Goal: Task Accomplishment & Management: Manage account settings

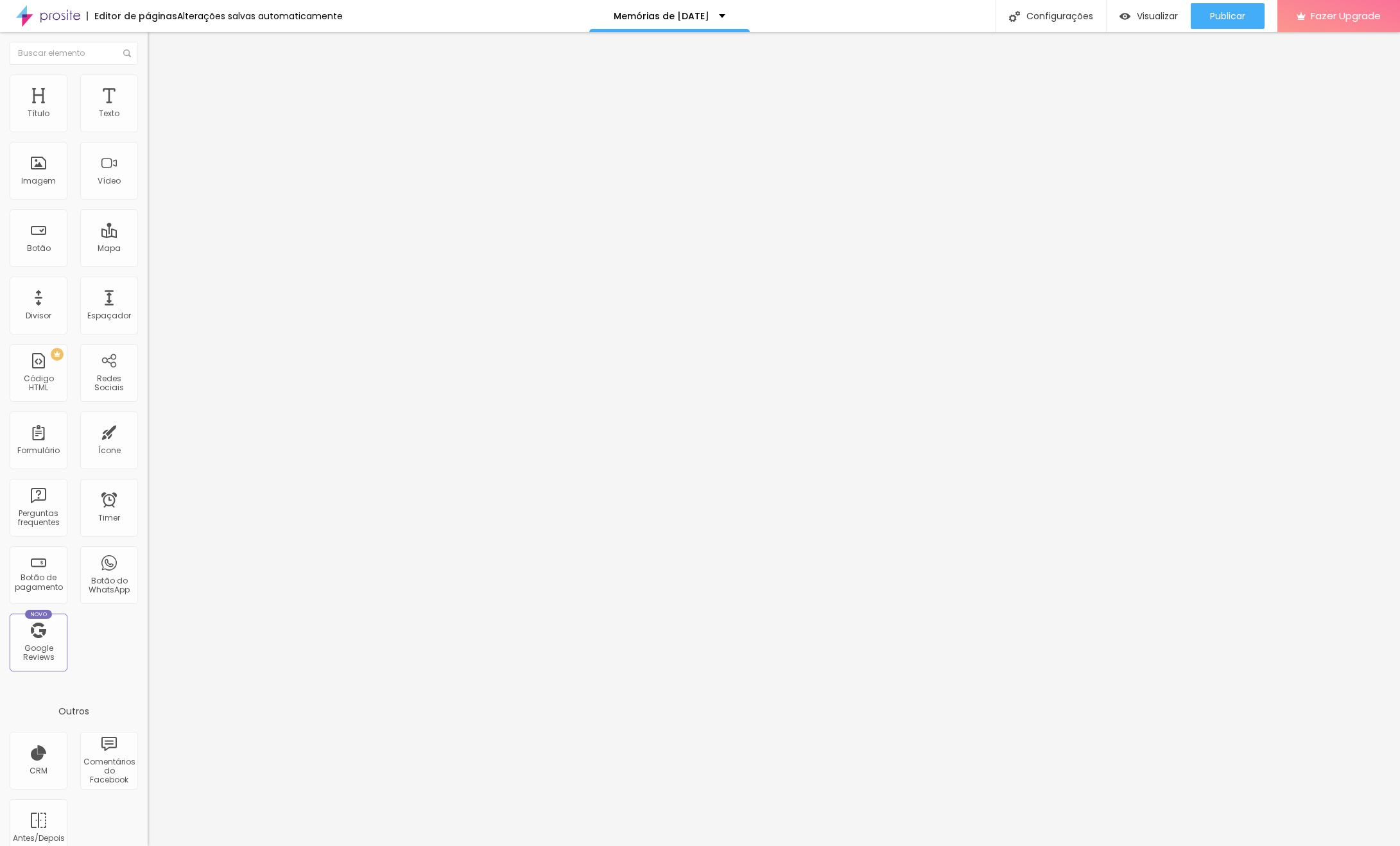
click at [147, 111] on span "Trocar imagem" at bounding box center [182, 105] width 70 height 11
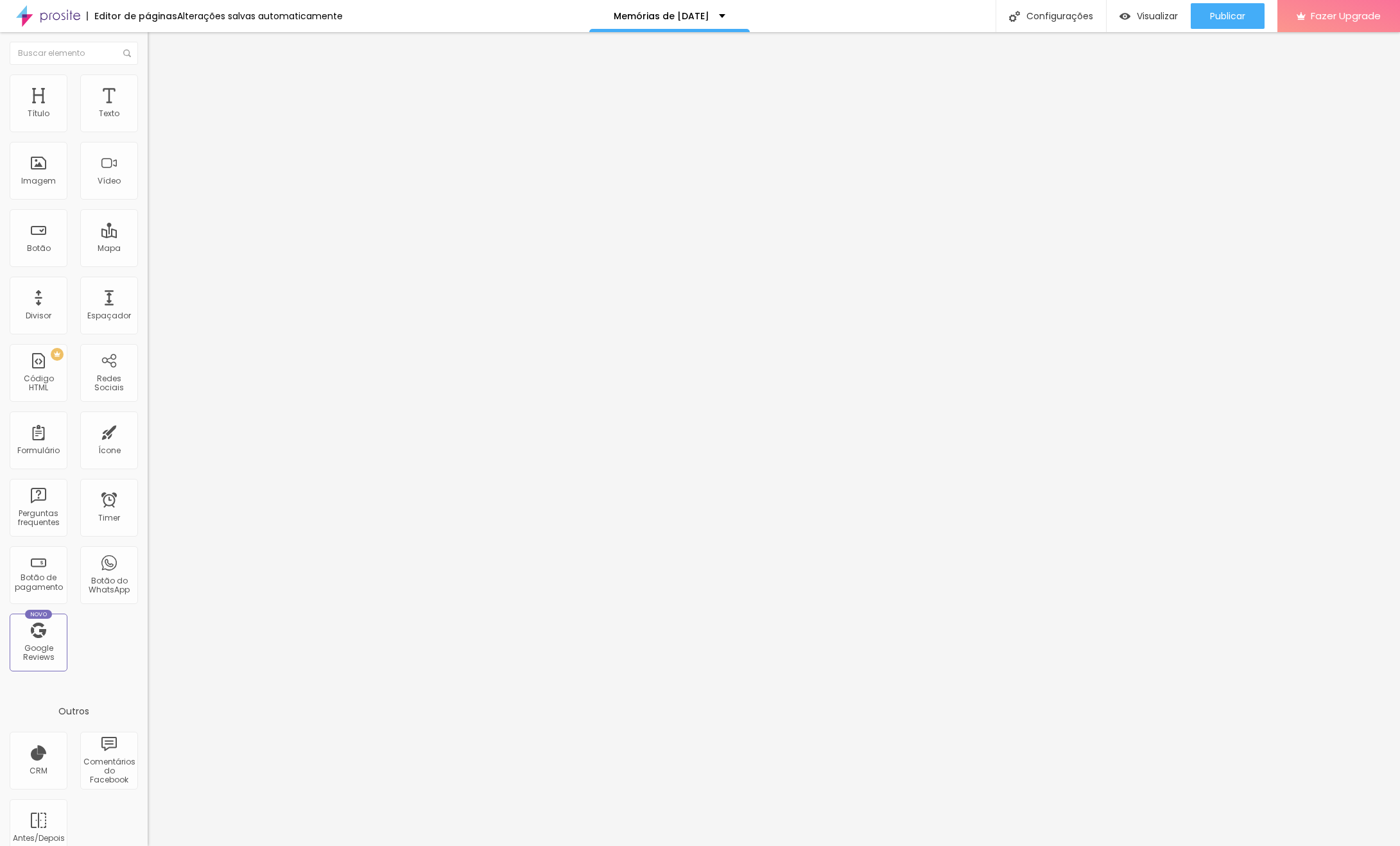
click at [147, 83] on ul "Conteúdo Estilo Avançado" at bounding box center [221, 81] width 147 height 39
click at [147, 85] on li "Estilo" at bounding box center [221, 81] width 147 height 13
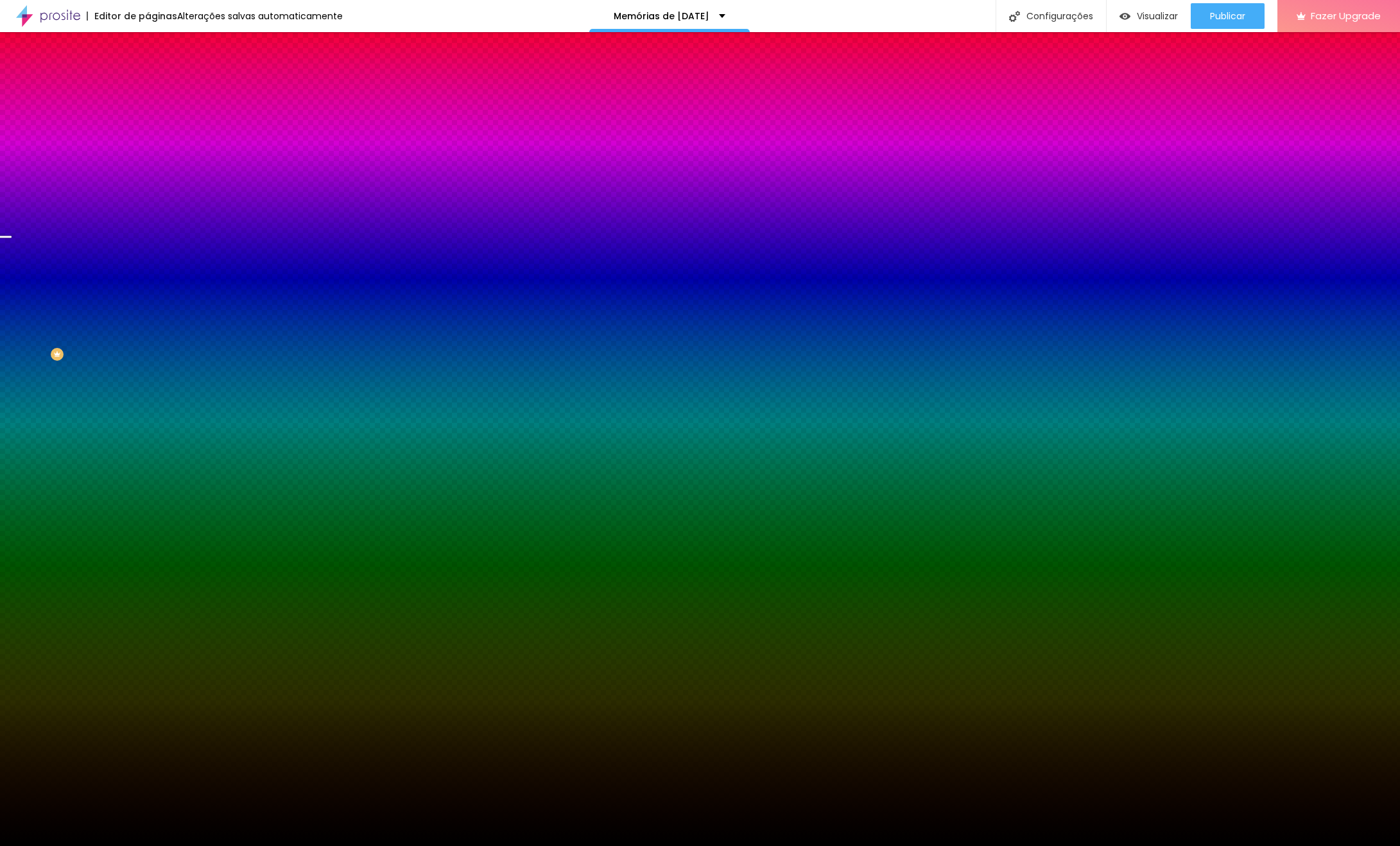
click at [147, 118] on span "Trocar imagem" at bounding box center [182, 112] width 70 height 11
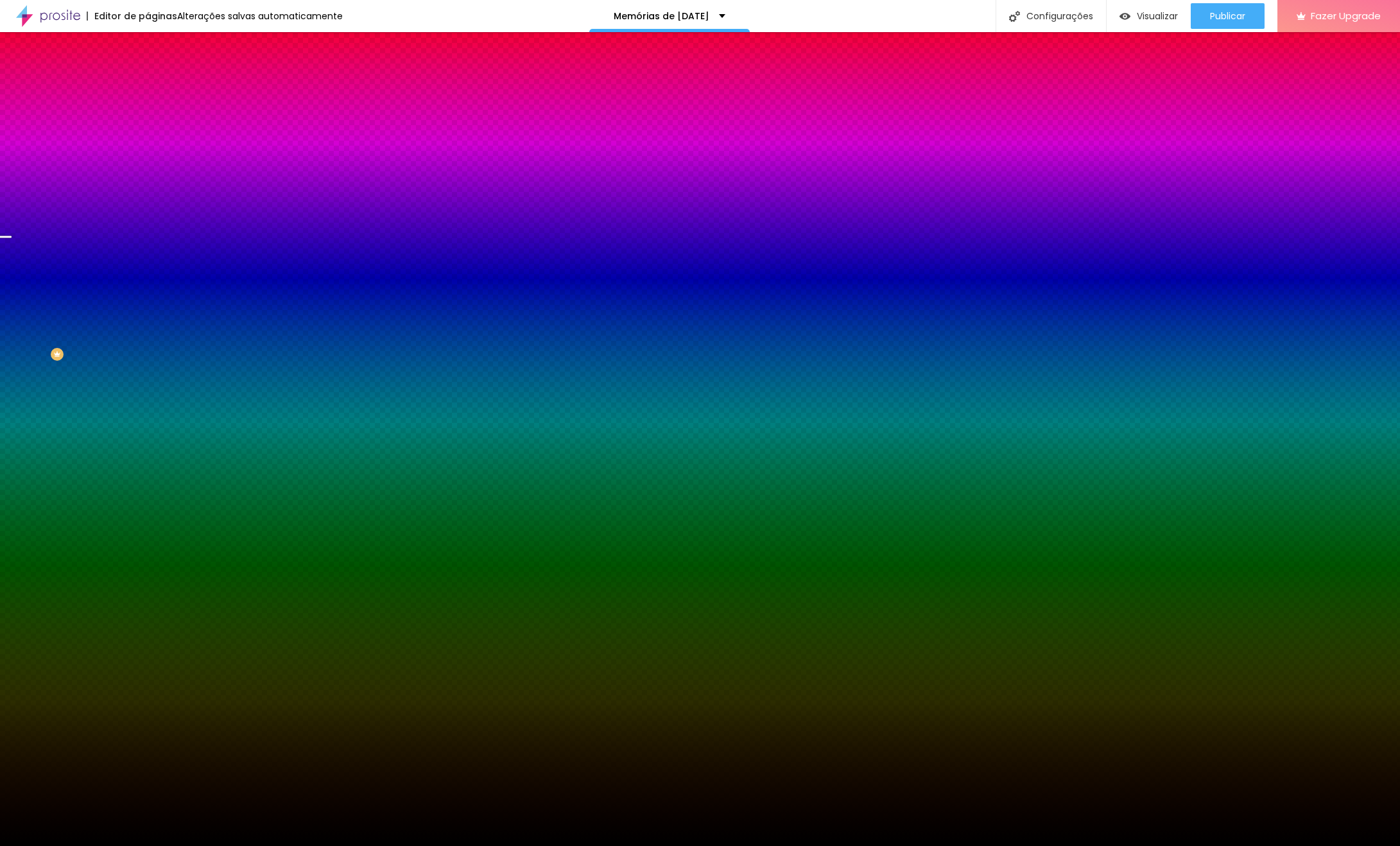
click at [147, 174] on div at bounding box center [221, 174] width 147 height 0
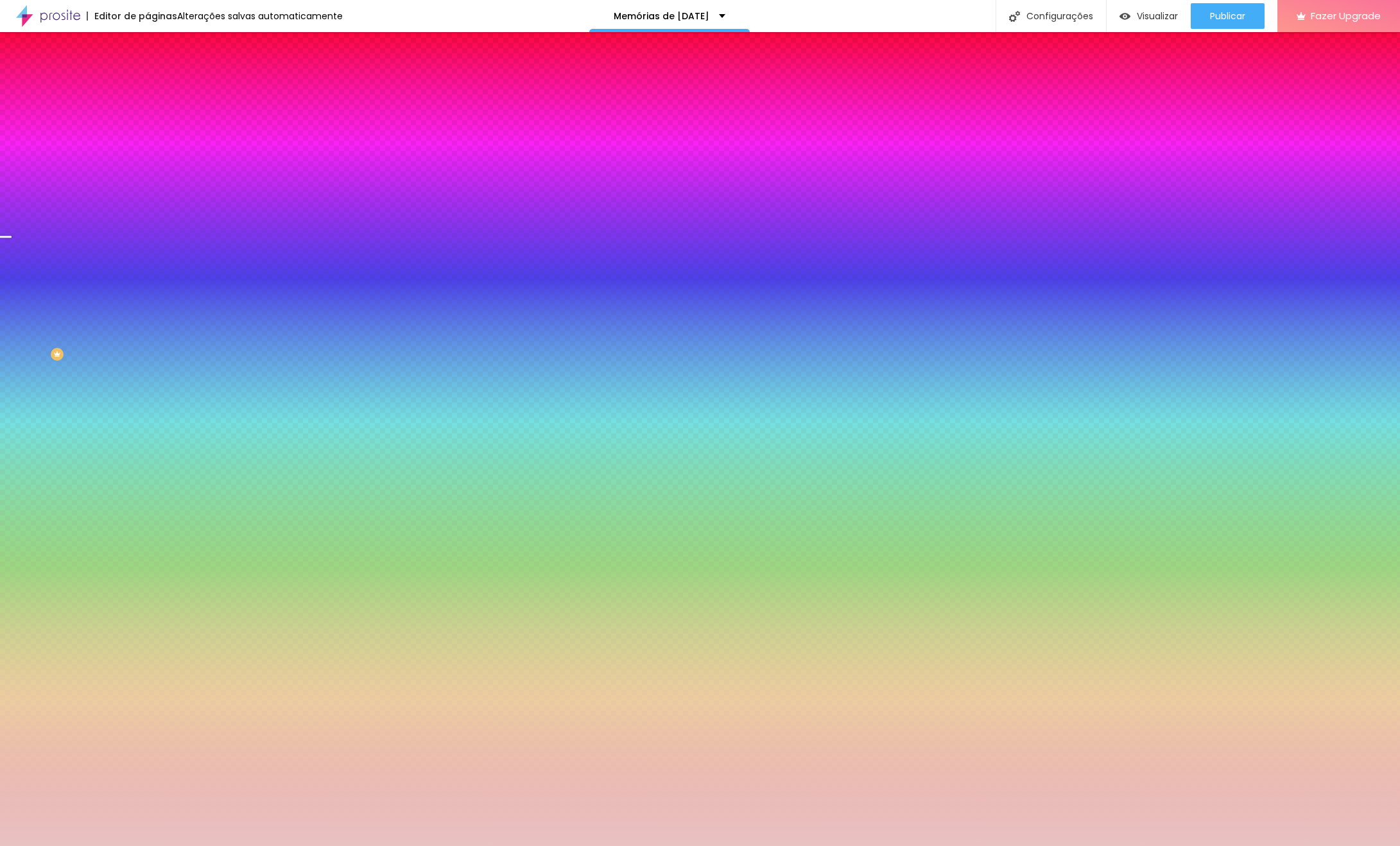
drag, startPoint x: 19, startPoint y: 262, endPoint x: 34, endPoint y: 257, distance: 15.8
click at [34, 257] on div at bounding box center [700, 423] width 1400 height 846
click at [115, 336] on div at bounding box center [700, 423] width 1400 height 846
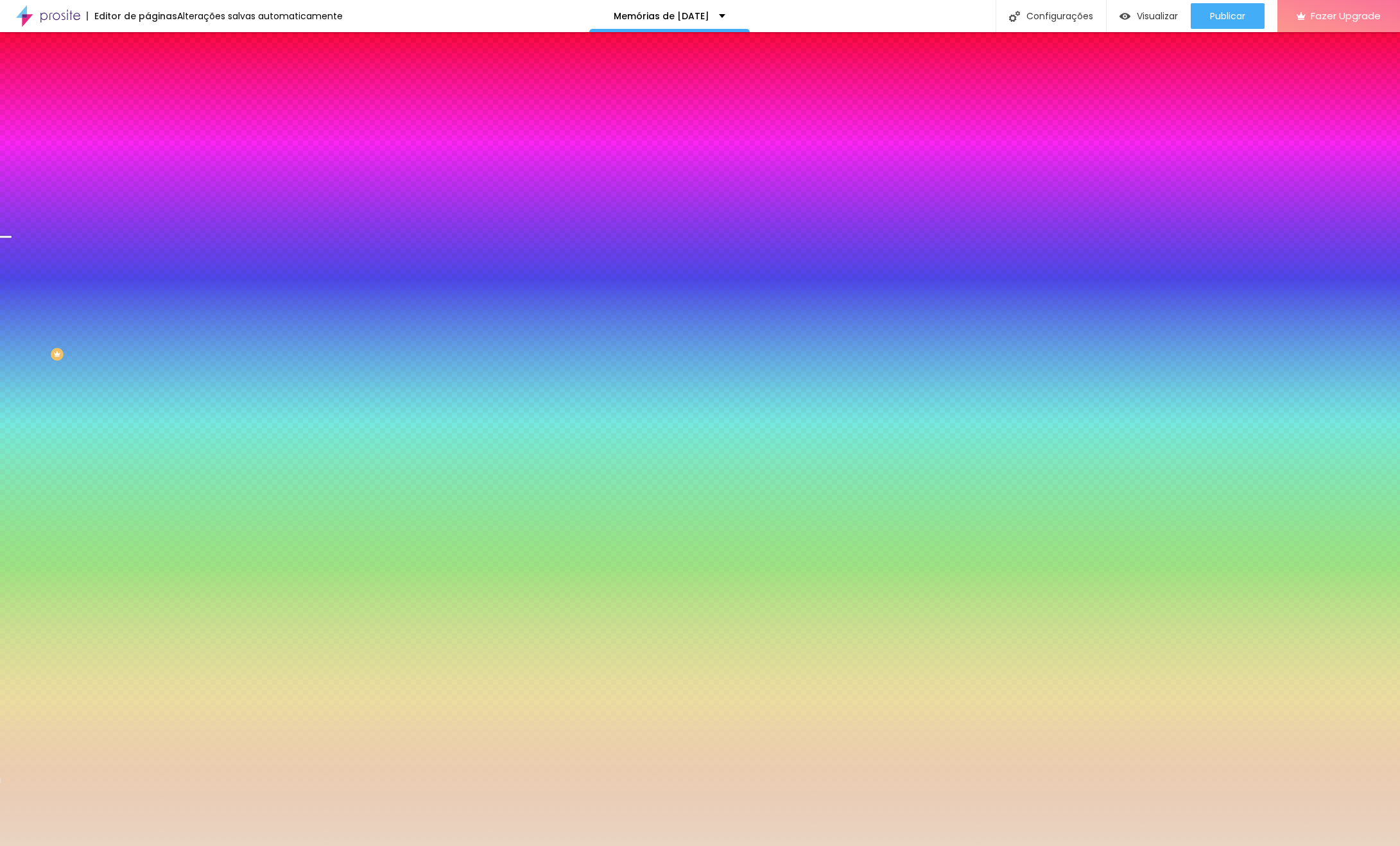
drag, startPoint x: 109, startPoint y: 335, endPoint x: 115, endPoint y: 338, distance: 6.7
click at [115, 338] on div at bounding box center [700, 423] width 1400 height 846
click at [147, 174] on div at bounding box center [221, 174] width 147 height 0
click at [147, 134] on span "Parallax" at bounding box center [163, 128] width 31 height 11
click at [147, 140] on div "Nenhum" at bounding box center [221, 136] width 147 height 8
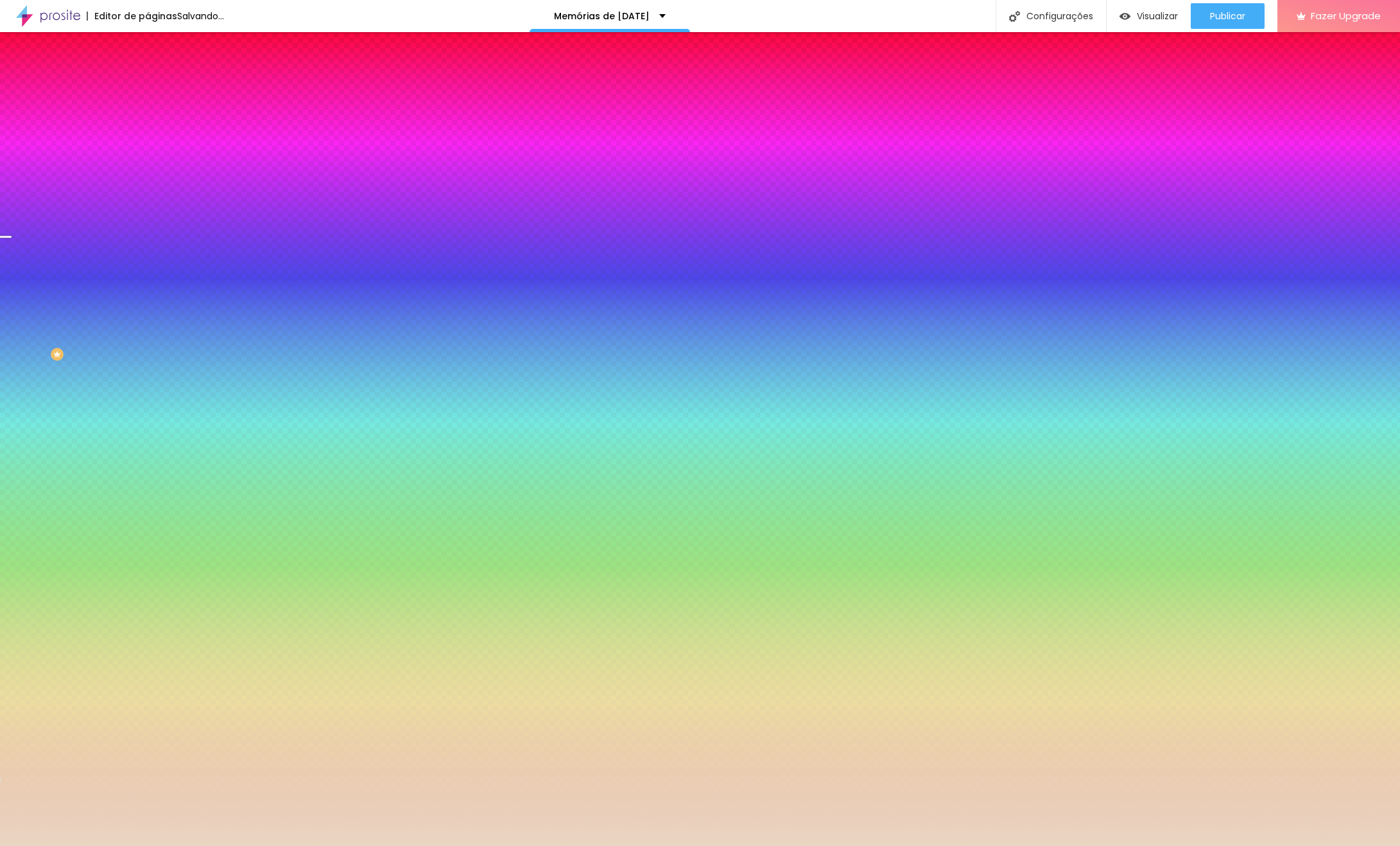
click at [147, 154] on span "Parallax" at bounding box center [163, 148] width 31 height 11
click at [147, 174] on div at bounding box center [221, 174] width 147 height 0
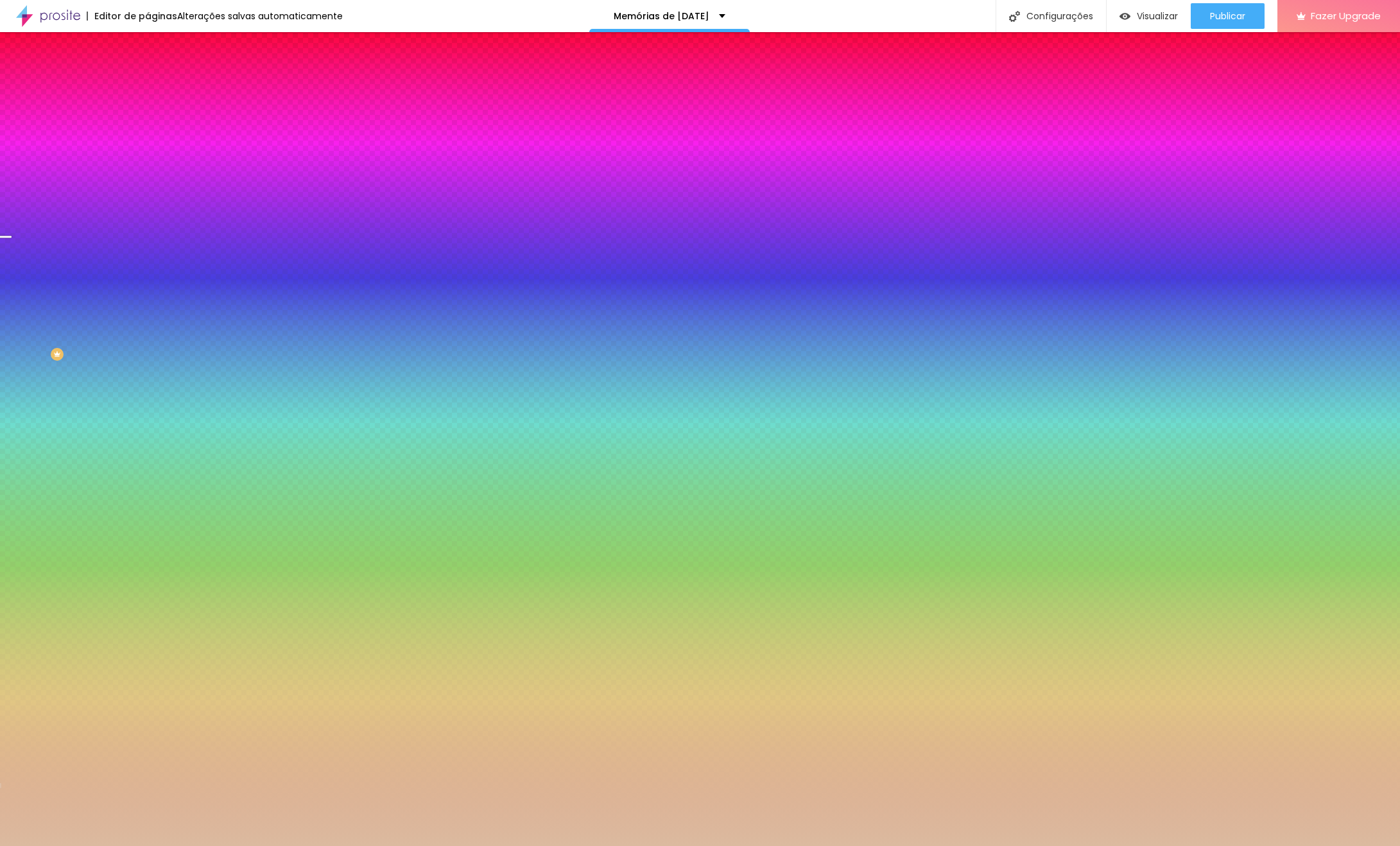
click at [43, 304] on div at bounding box center [700, 423] width 1400 height 846
type input "#DBBA9F"
drag, startPoint x: 129, startPoint y: 316, endPoint x: 129, endPoint y: 303, distance: 13.0
click at [12, 111] on div at bounding box center [5, 110] width 13 height 2
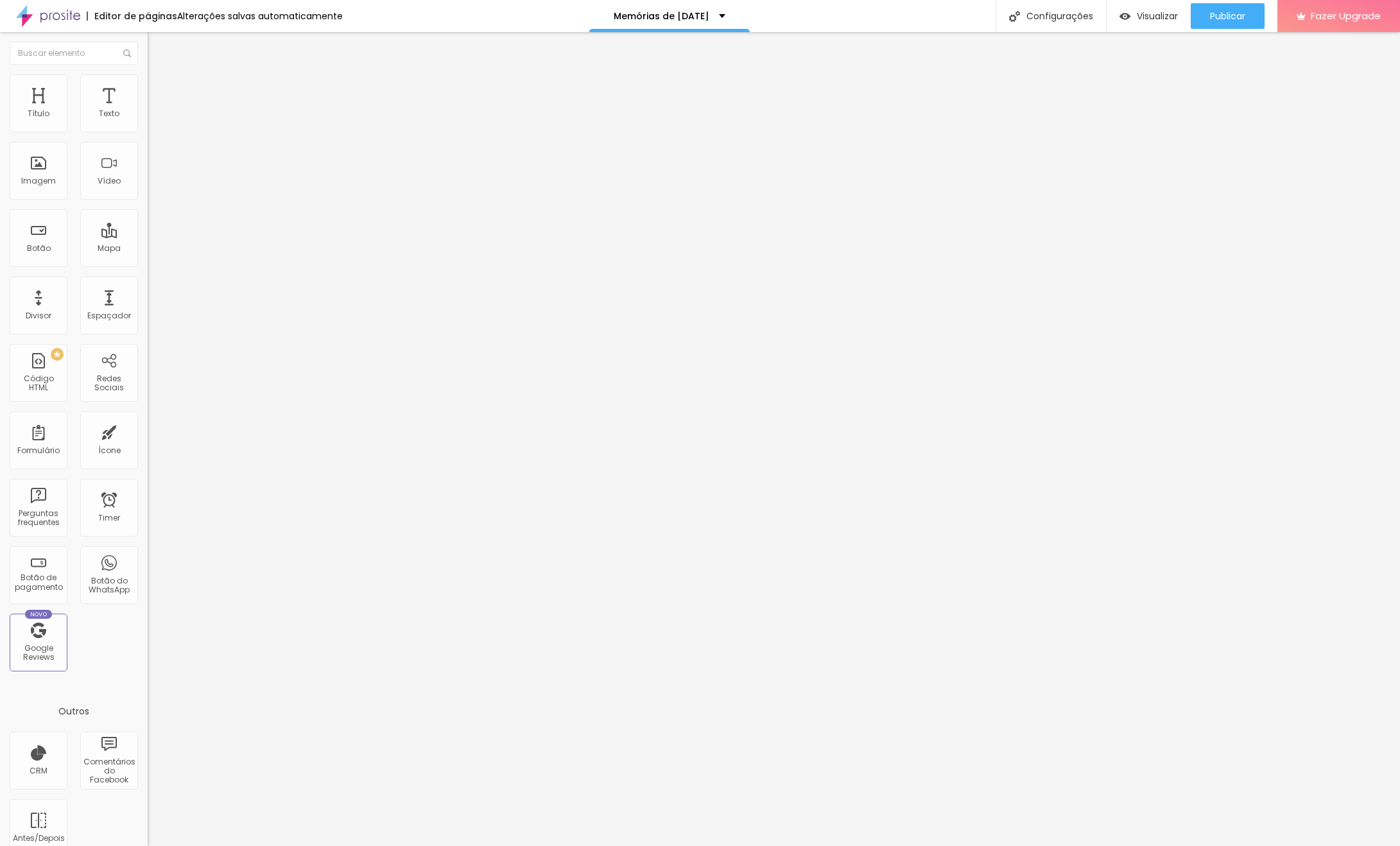
click at [159, 89] on span "Estilo" at bounding box center [169, 83] width 20 height 11
click at [147, 111] on span "Trocar imagem" at bounding box center [182, 105] width 70 height 11
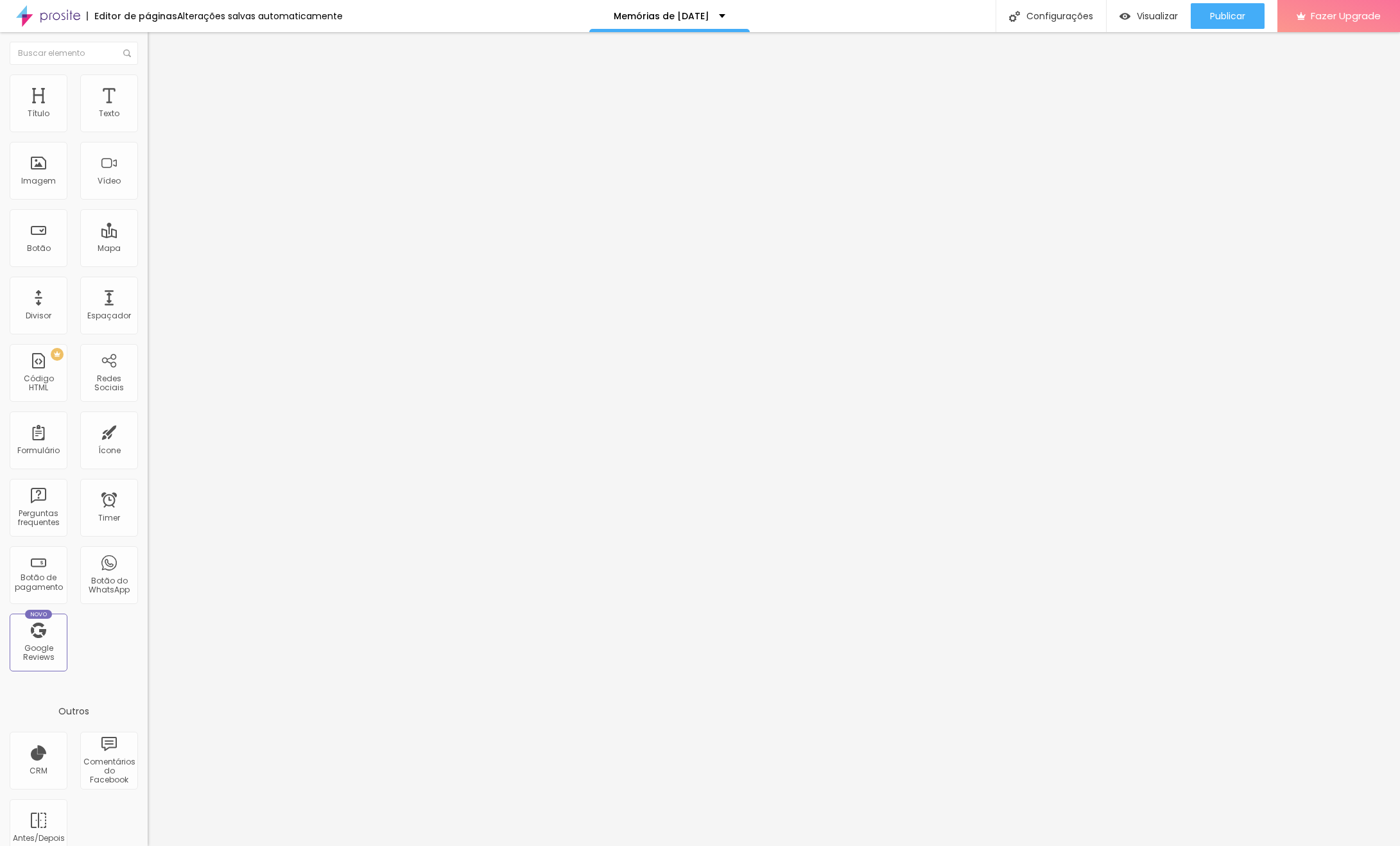
click at [147, 111] on span "Trocar imagem" at bounding box center [182, 105] width 70 height 11
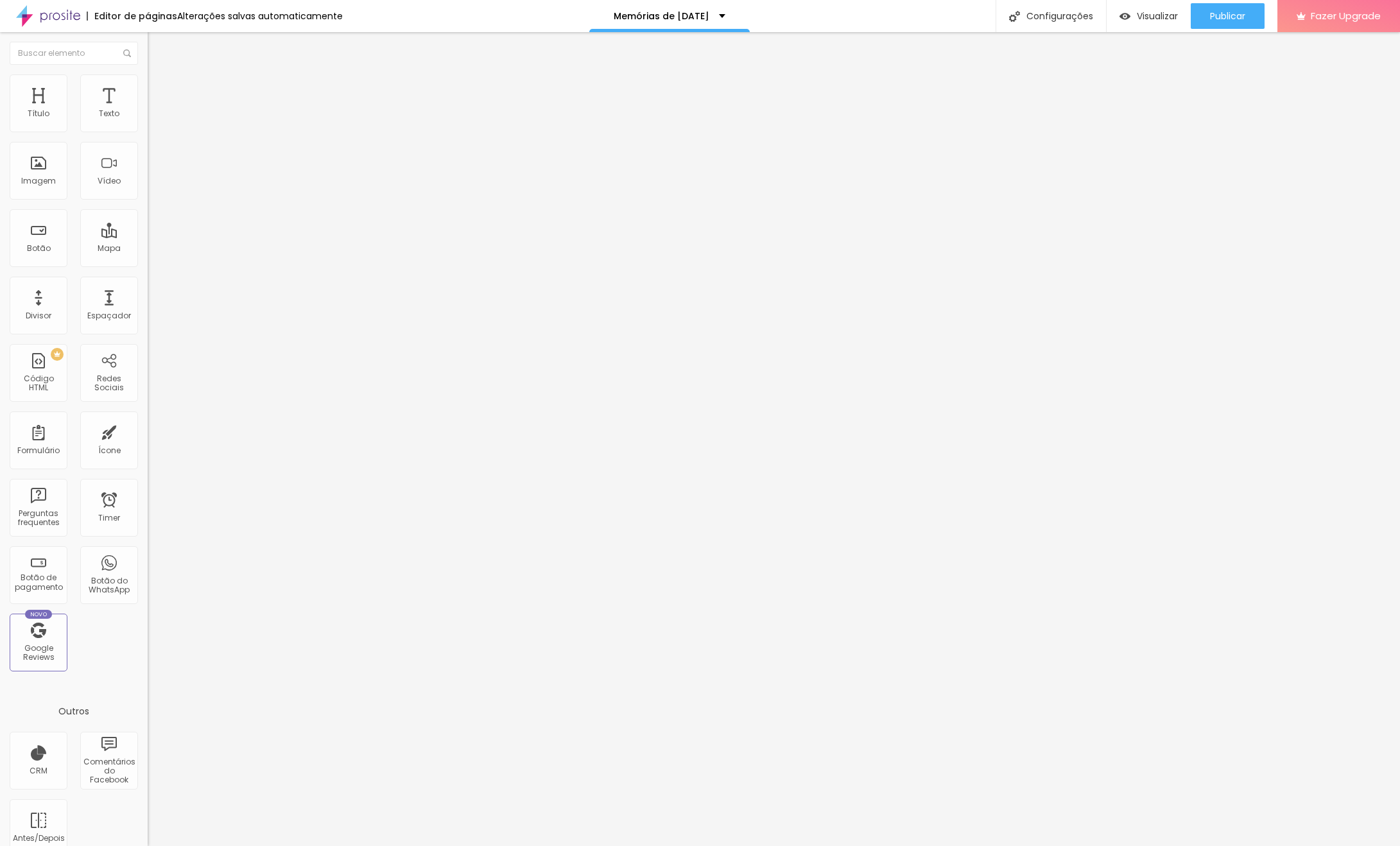
click at [1218, 19] on span "Publicar" at bounding box center [1227, 15] width 35 height 10
click at [720, 16] on div "Memórias de [DATE]" at bounding box center [669, 16] width 111 height 9
click at [727, 23] on div "Memórias de [DATE]" at bounding box center [669, 16] width 161 height 32
click at [715, 14] on div "Memórias de [DATE]" at bounding box center [669, 16] width 111 height 9
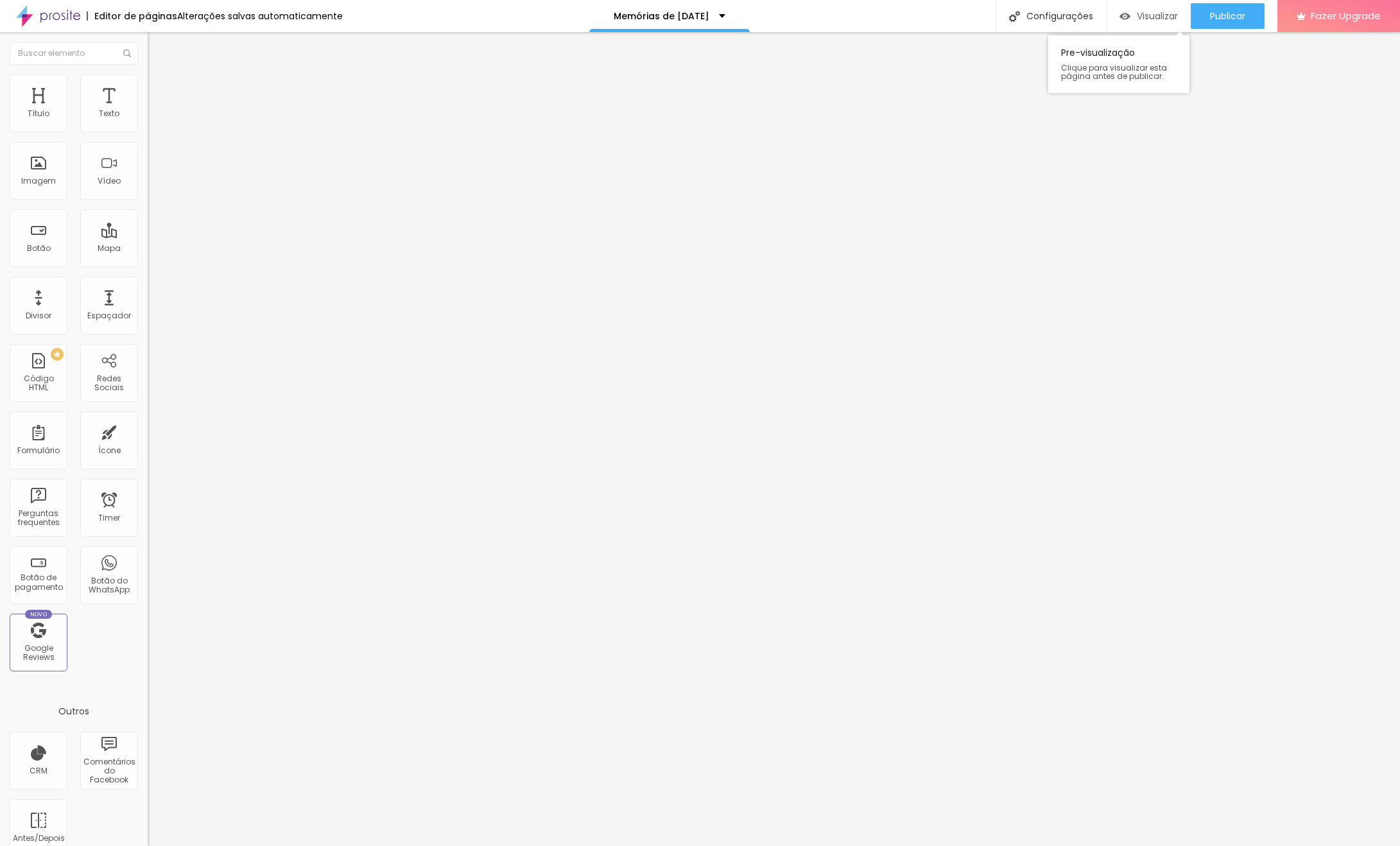
click at [1156, 23] on div "Visualizar" at bounding box center [1147, 16] width 58 height 26
click at [672, 21] on div "Memórias de [DATE]" at bounding box center [669, 16] width 161 height 32
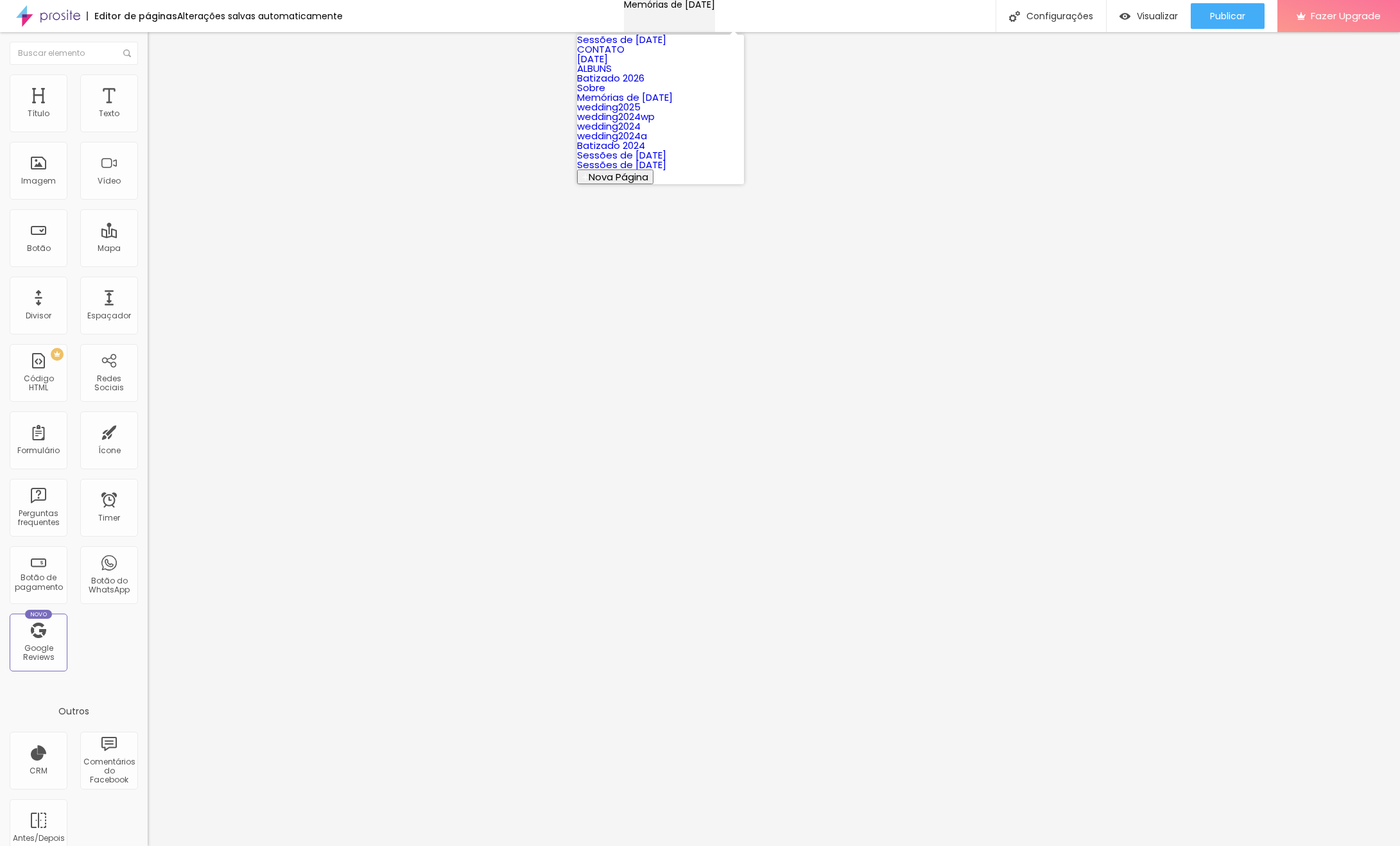
click at [672, 9] on div "Memórias de [DATE]" at bounding box center [669, 4] width 91 height 9
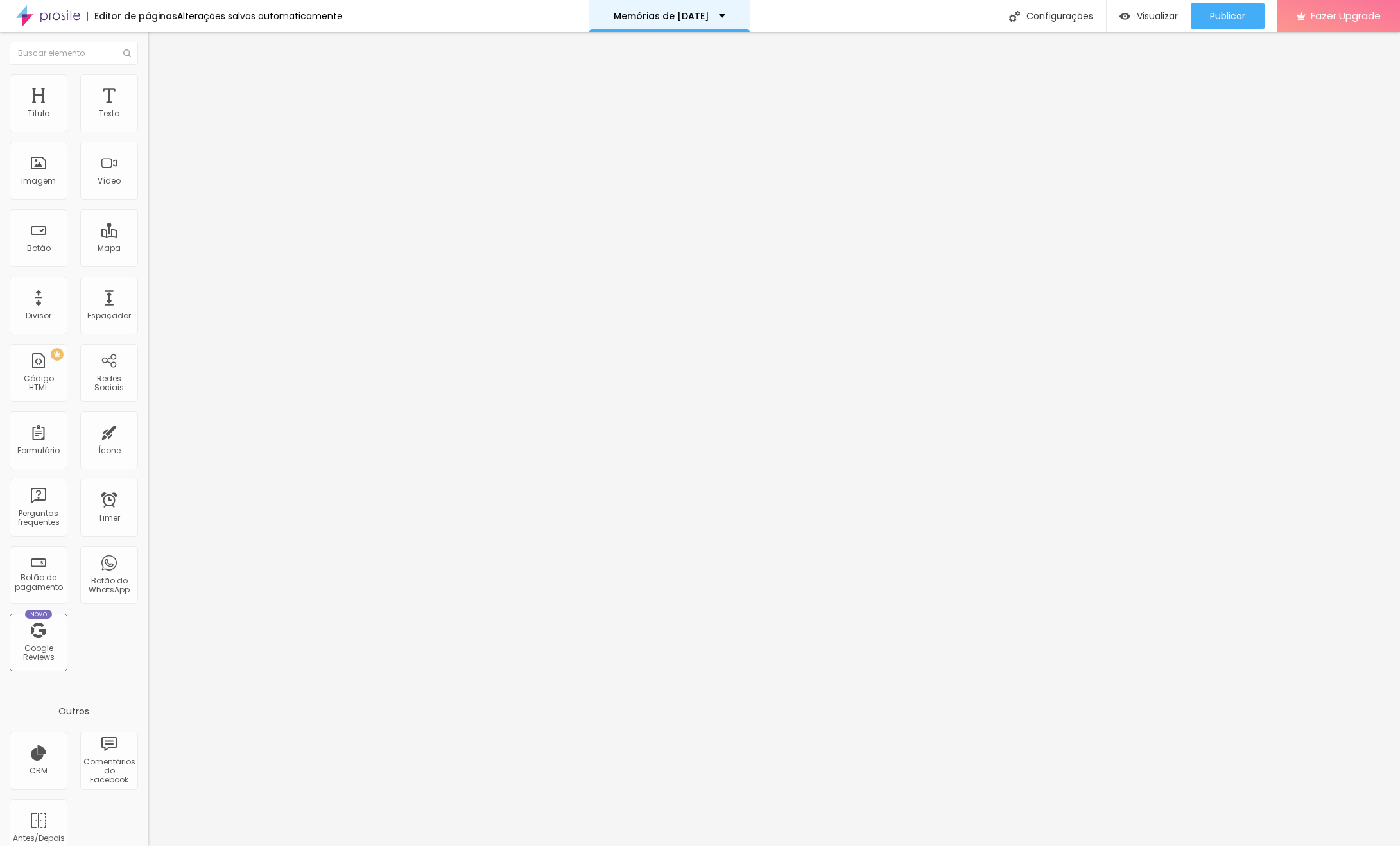
click at [716, 13] on div "Memórias de [DATE]" at bounding box center [669, 16] width 111 height 9
click at [1055, 16] on div "Configurações" at bounding box center [1050, 16] width 111 height 32
click at [931, 846] on div at bounding box center [700, 859] width 1400 height 12
